Goal: Use online tool/utility: Utilize a website feature to perform a specific function

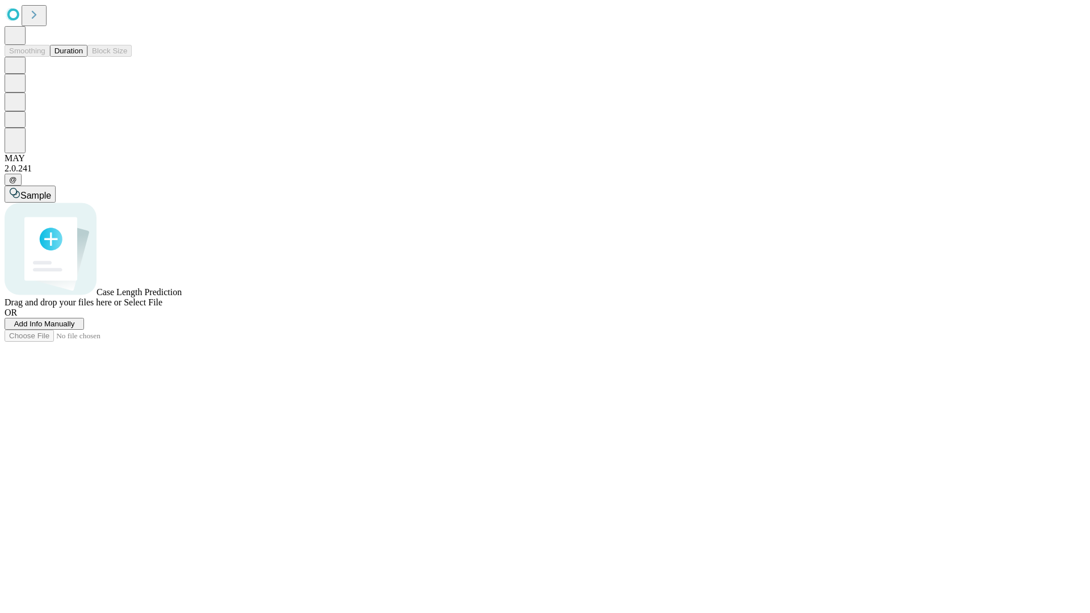
click at [162, 307] on span "Select File" at bounding box center [143, 303] width 39 height 10
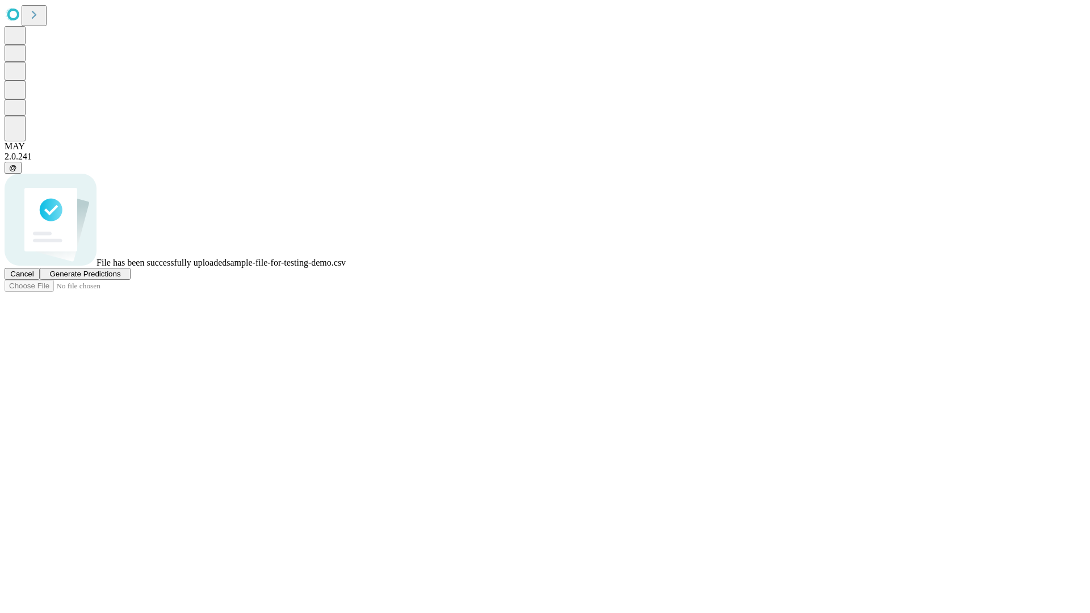
click at [120, 278] on span "Generate Predictions" at bounding box center [84, 274] width 71 height 9
